Goal: Information Seeking & Learning: Compare options

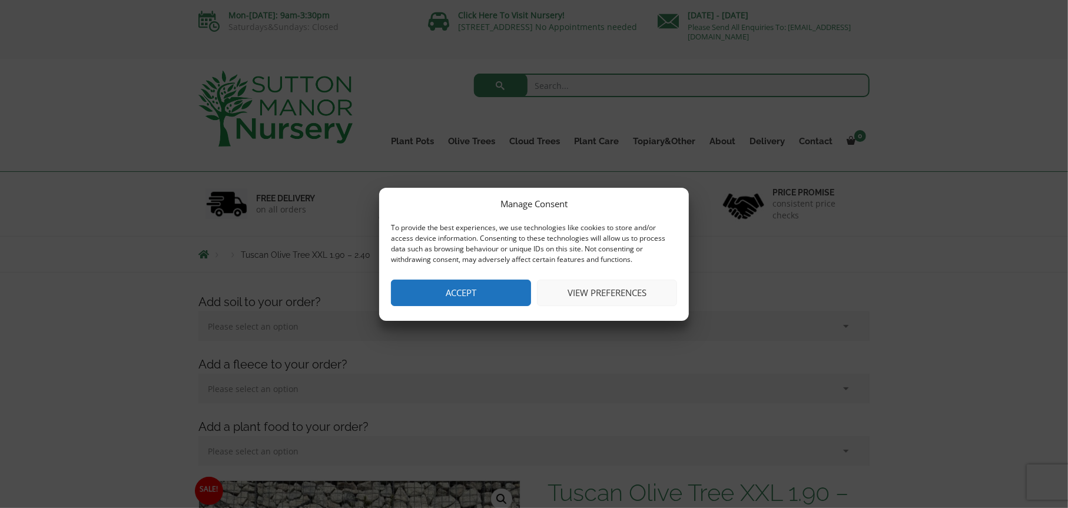
click at [469, 287] on button "Accept" at bounding box center [461, 293] width 140 height 26
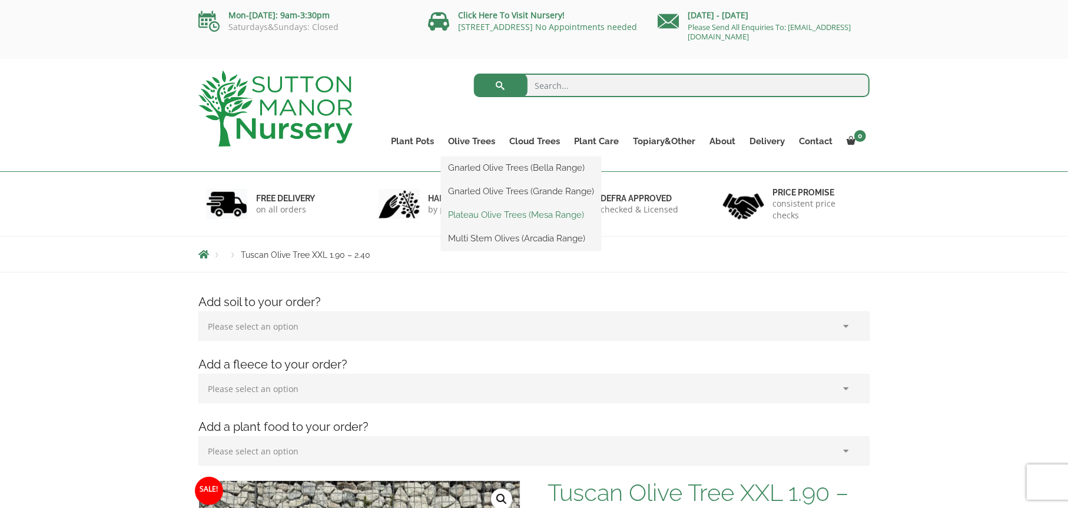
click at [479, 210] on link "Plateau Olive Trees (Mesa Range)" at bounding box center [521, 215] width 160 height 18
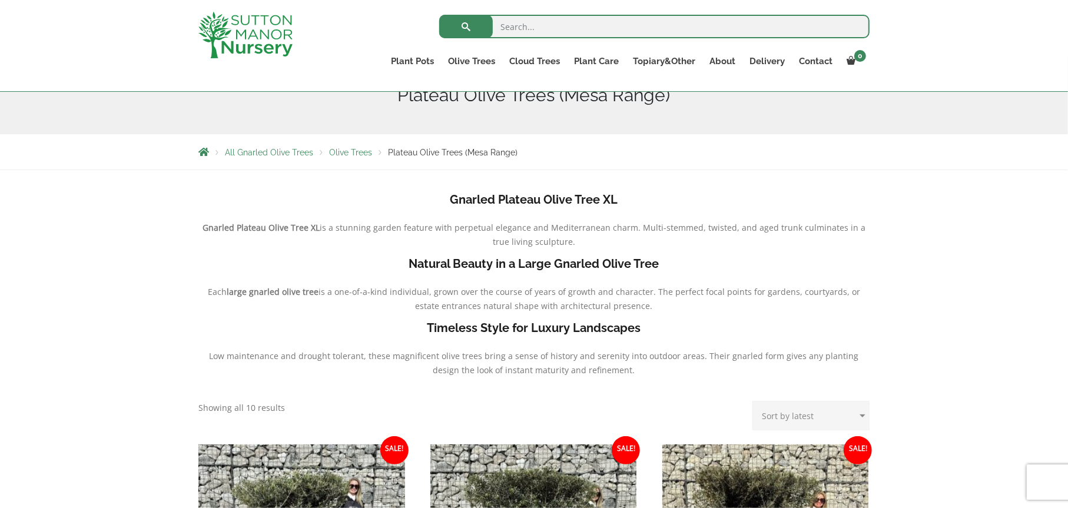
scroll to position [59, 0]
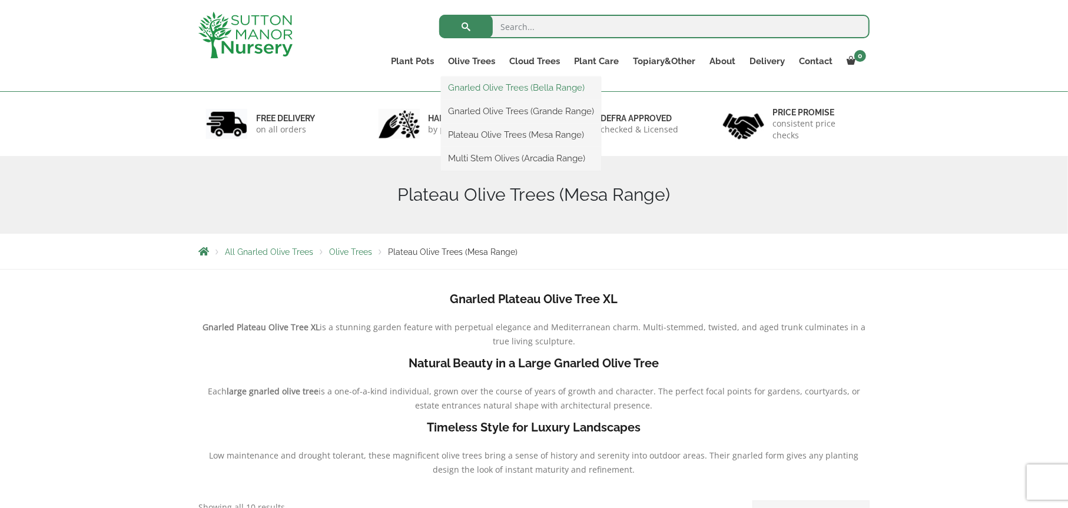
click at [490, 89] on link "Gnarled Olive Trees (Bella Range)" at bounding box center [521, 88] width 160 height 18
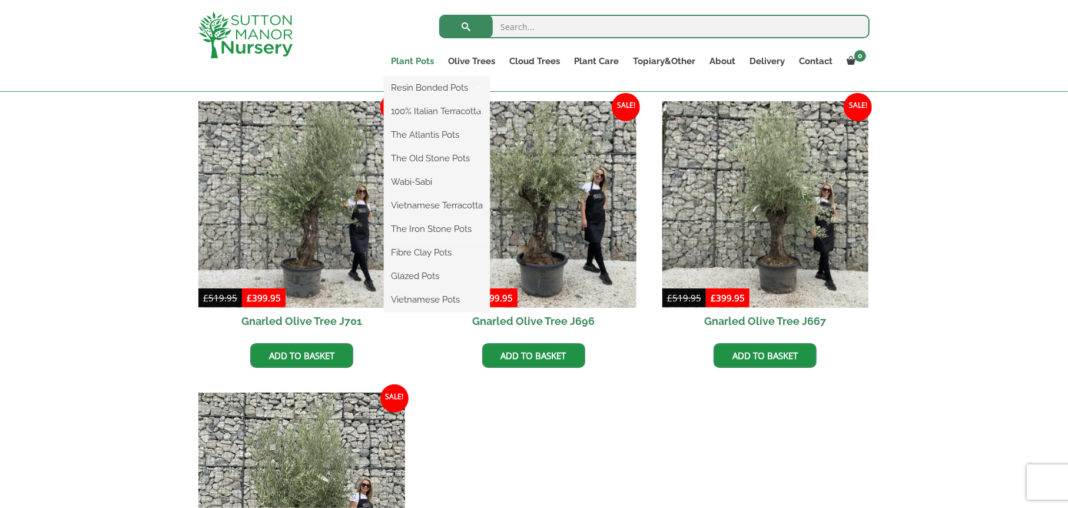
scroll to position [294, 0]
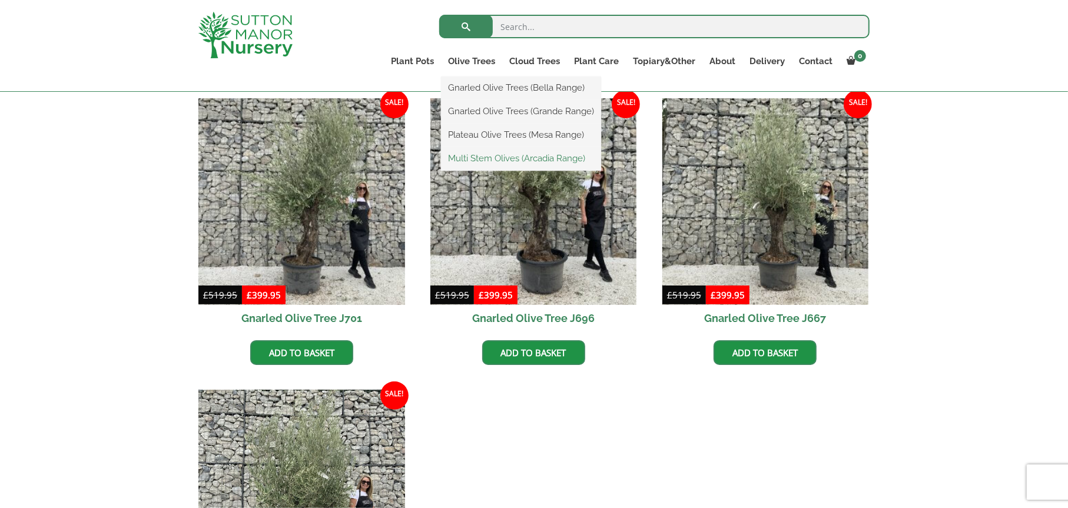
click at [476, 157] on link "Multi Stem Olives (Arcadia Range)" at bounding box center [521, 159] width 160 height 18
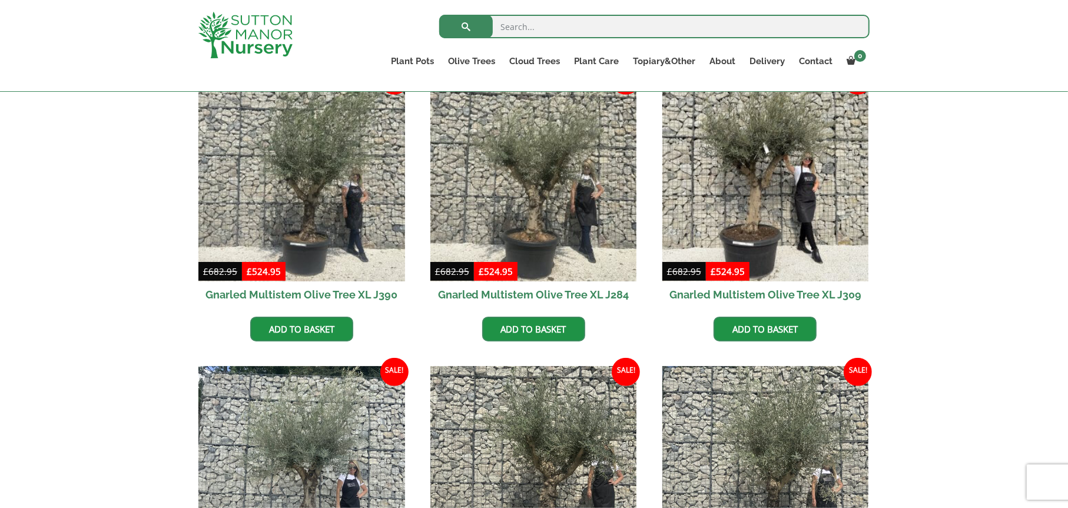
scroll to position [530, 0]
